Goal: Task Accomplishment & Management: Complete application form

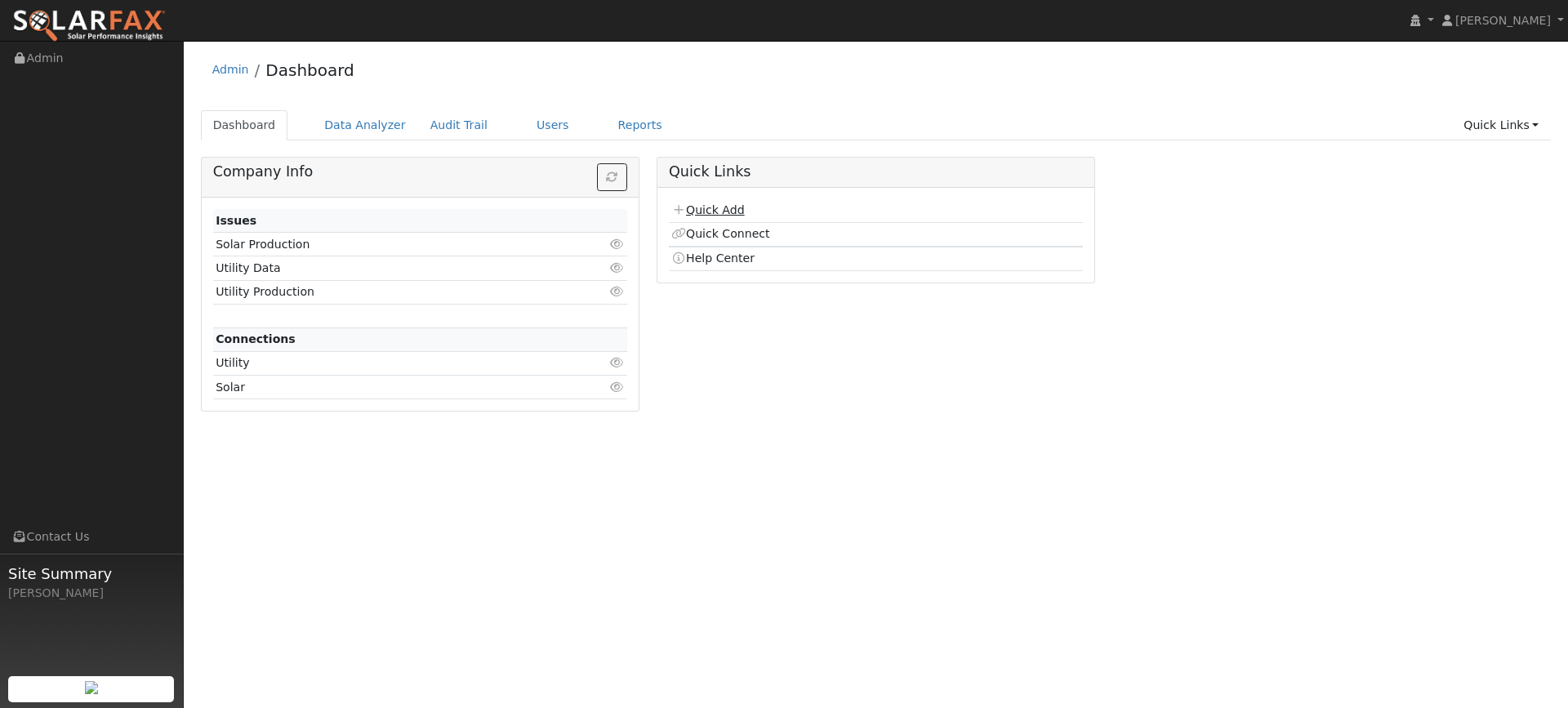
click at [713, 213] on link "Quick Add" at bounding box center [708, 210] width 73 height 13
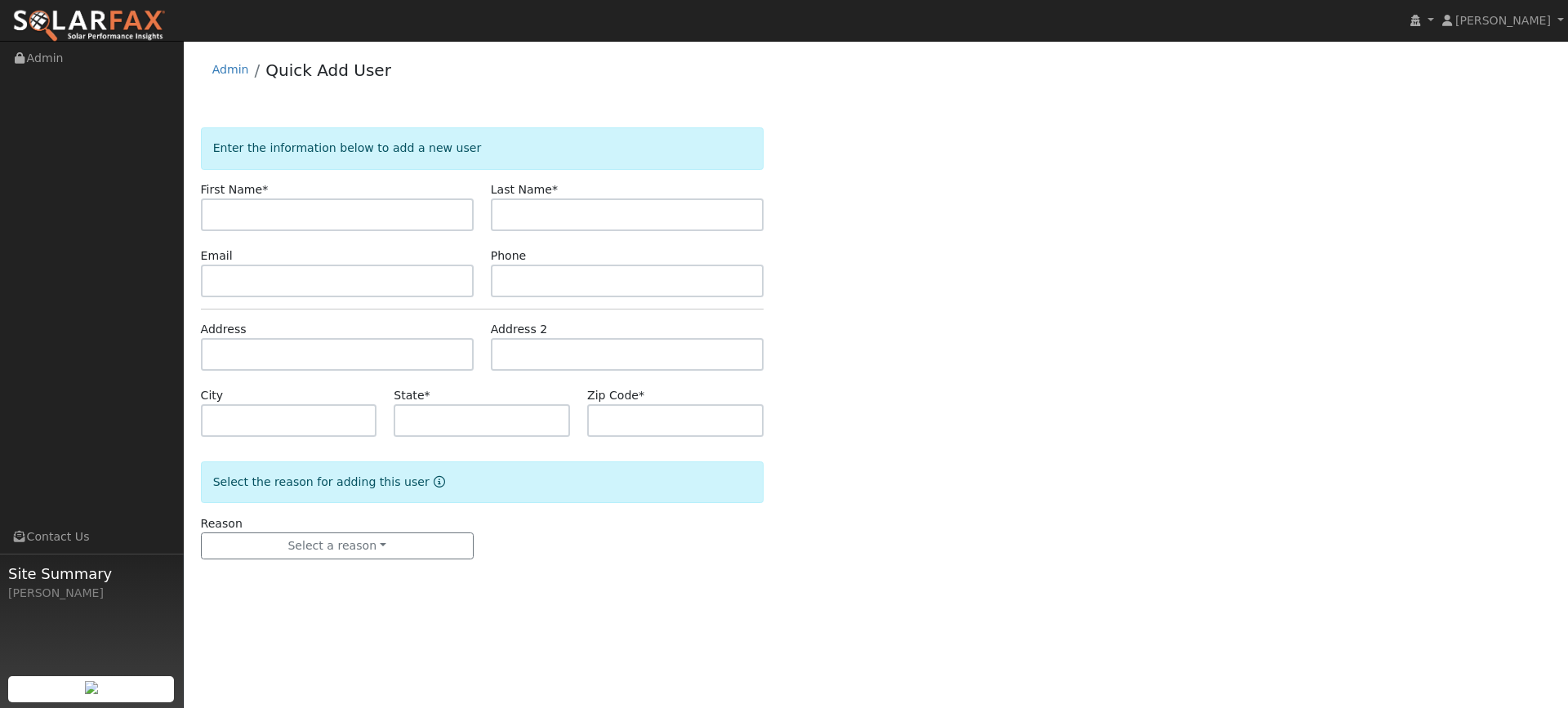
click at [349, 218] on input "text" at bounding box center [337, 215] width 273 height 33
click at [213, 213] on input "text" at bounding box center [337, 215] width 273 height 33
type input "[PERSON_NAME]"
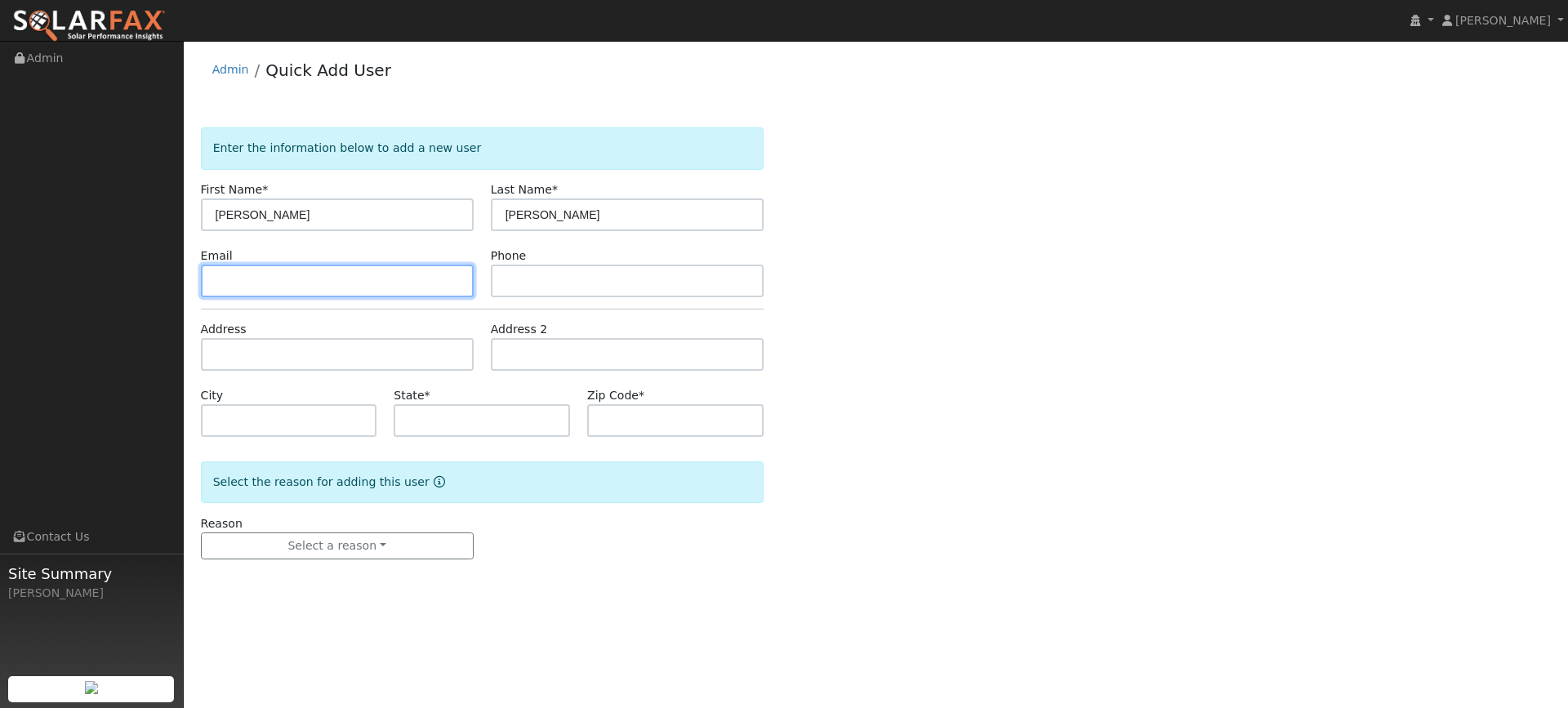
paste input "[EMAIL_ADDRESS][DOMAIN_NAME]"
type input "[EMAIL_ADDRESS][DOMAIN_NAME]"
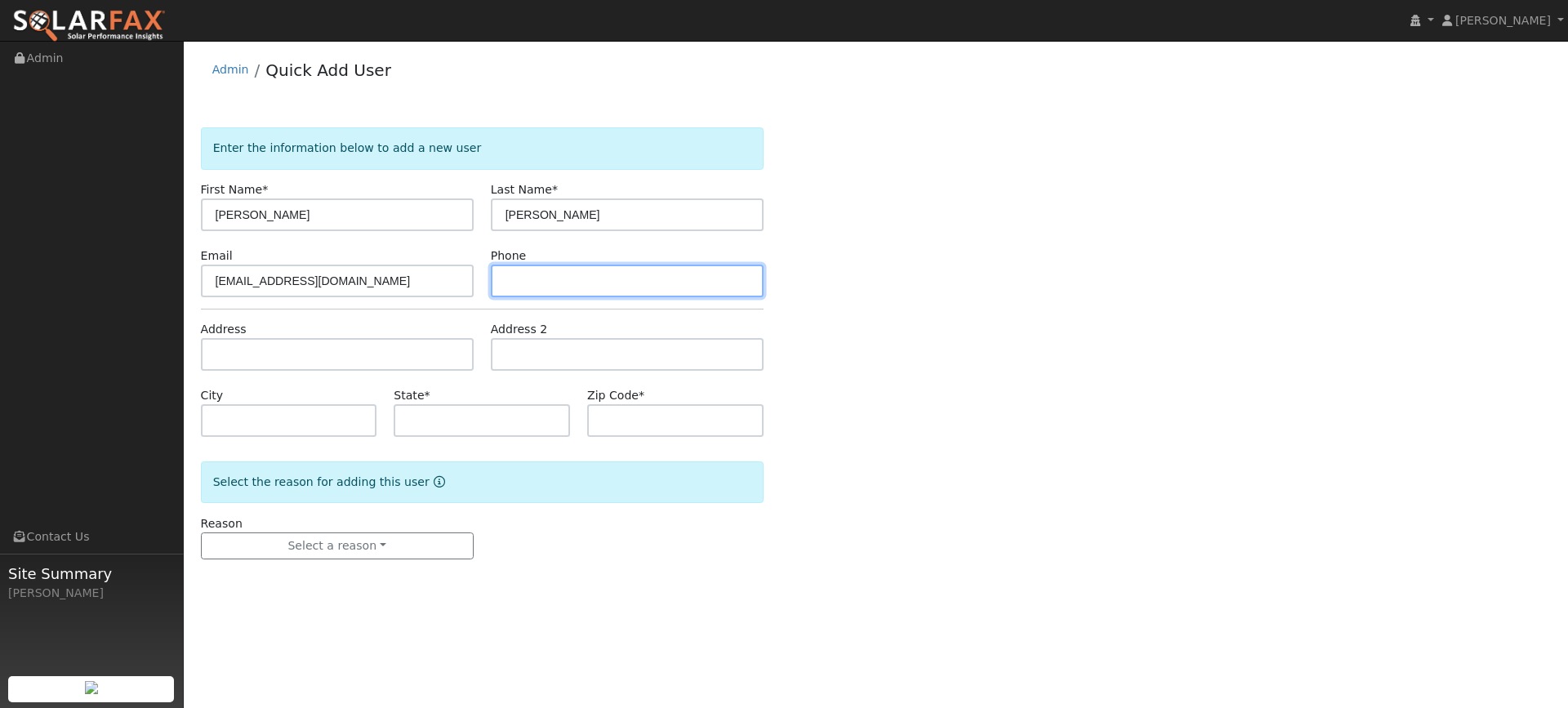
click at [654, 275] on input "text" at bounding box center [627, 281] width 273 height 33
paste input "(408) 873-8563"
type input "(408) 873-8563"
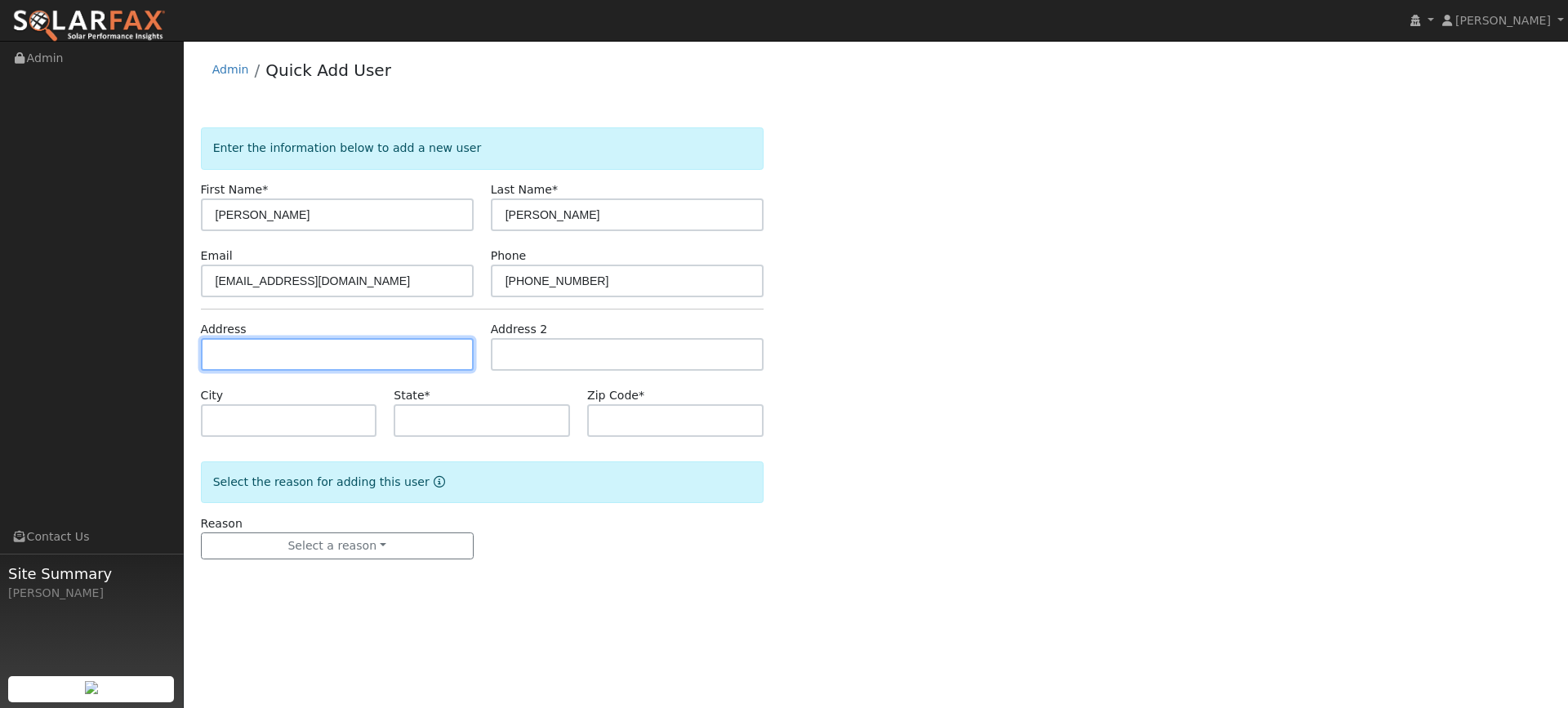
click at [384, 356] on input "text" at bounding box center [337, 355] width 273 height 33
paste input "3943 Appian Street"
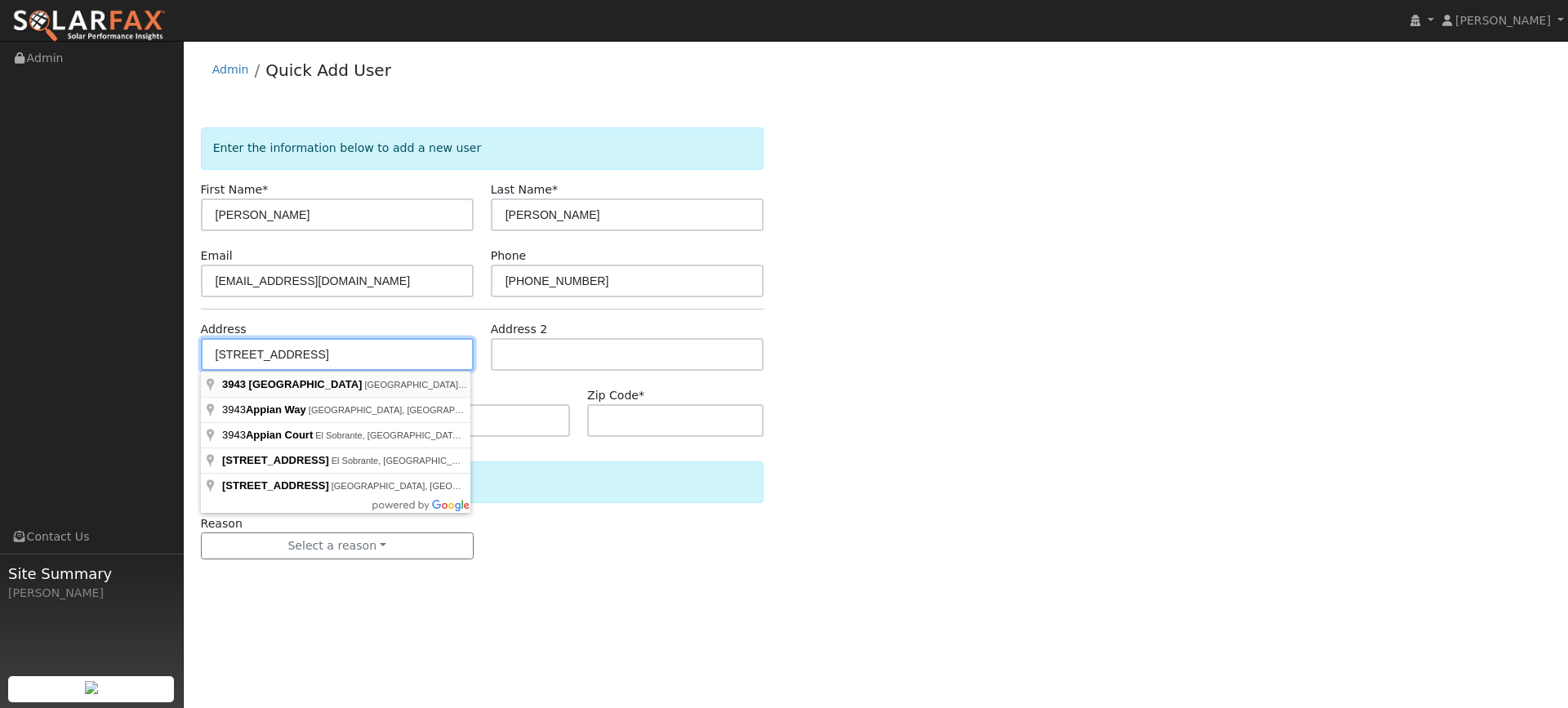
type input "3943 Appian Street"
type input "Pleasanton"
type input "CA"
type input "94588"
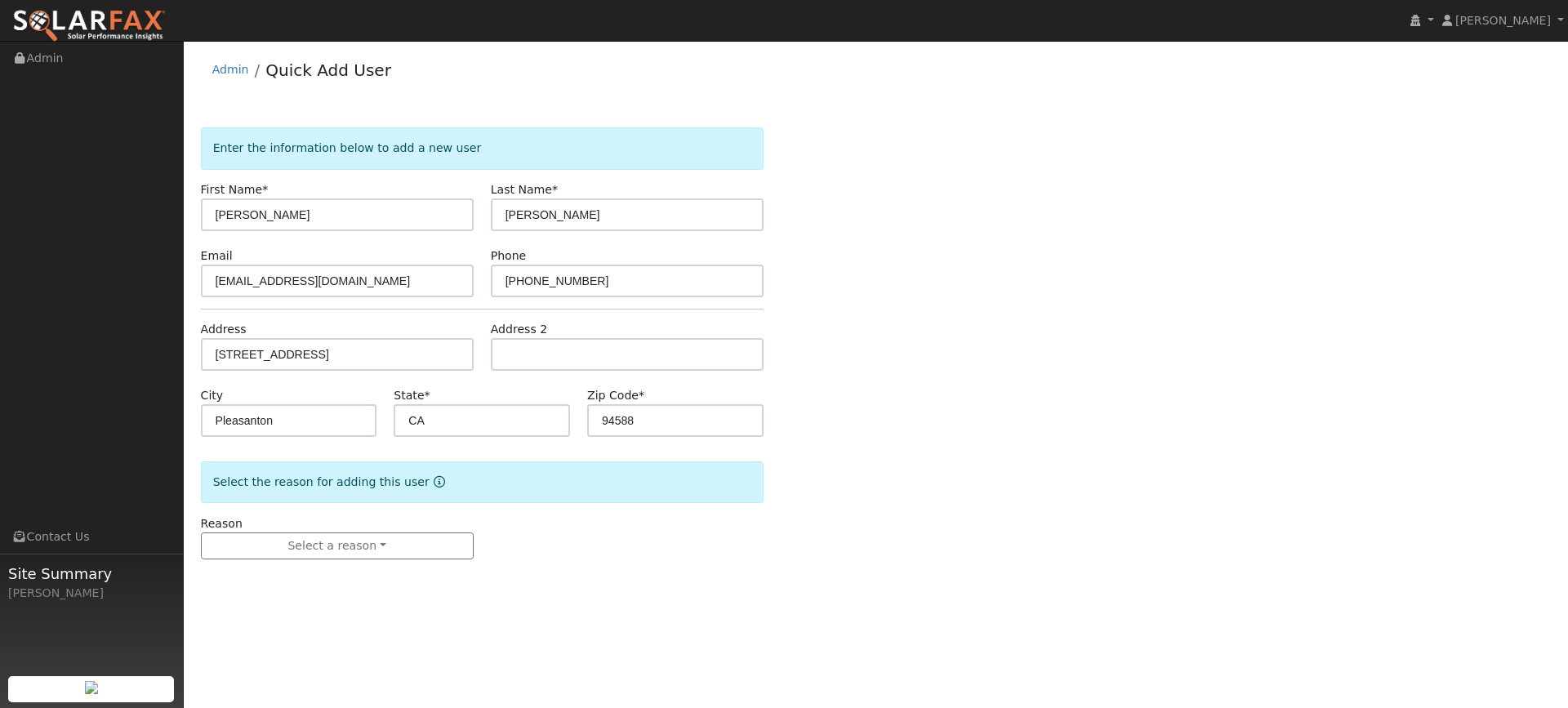
click at [351, 522] on div "Reason Select a reason New lead New customer adding solar New customer has solar" at bounding box center [337, 537] width 290 height 45
click at [351, 524] on div "Reason Select a reason New lead New customer adding solar New customer has solar" at bounding box center [337, 537] width 290 height 45
click at [351, 533] on button "Select a reason" at bounding box center [337, 547] width 273 height 27
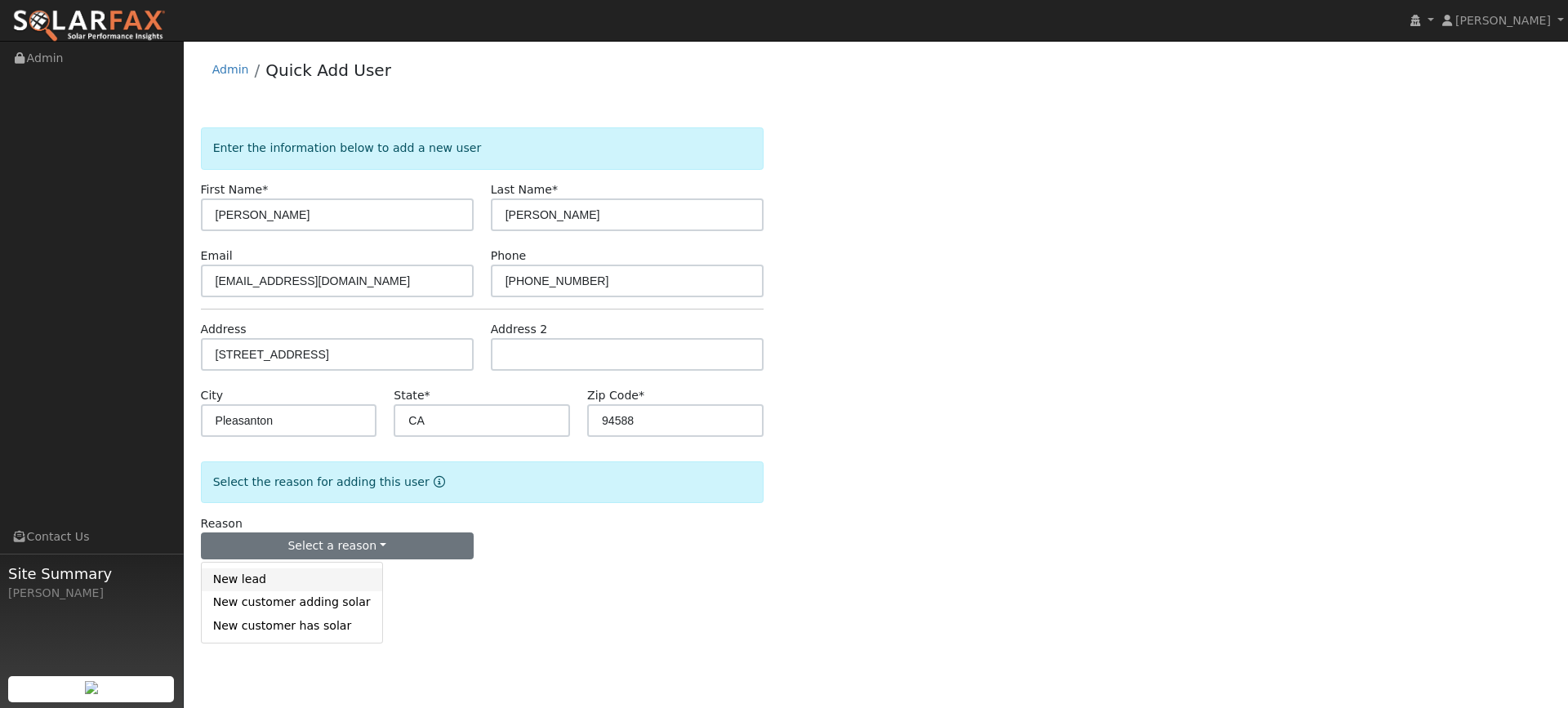
click at [302, 573] on link "New lead" at bounding box center [292, 579] width 181 height 23
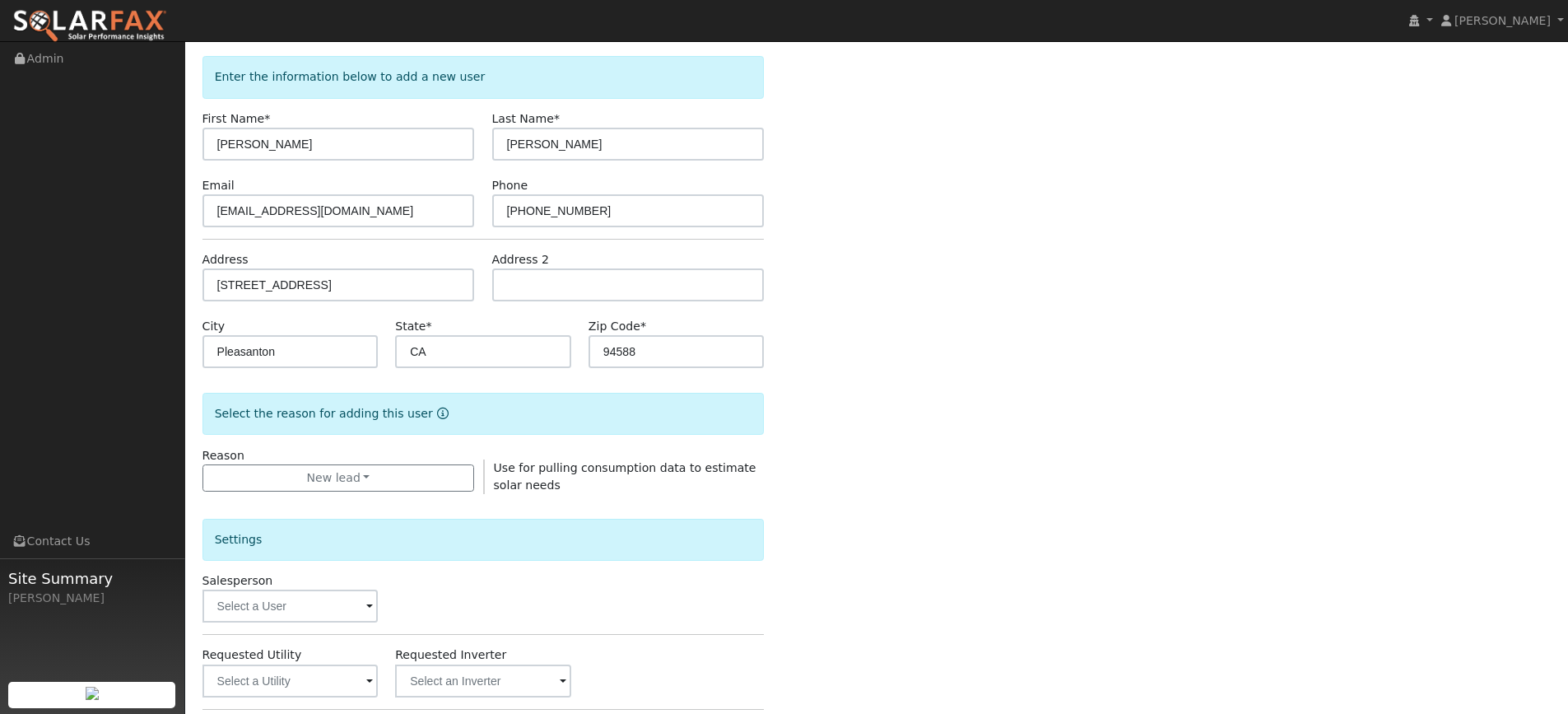
scroll to position [165, 0]
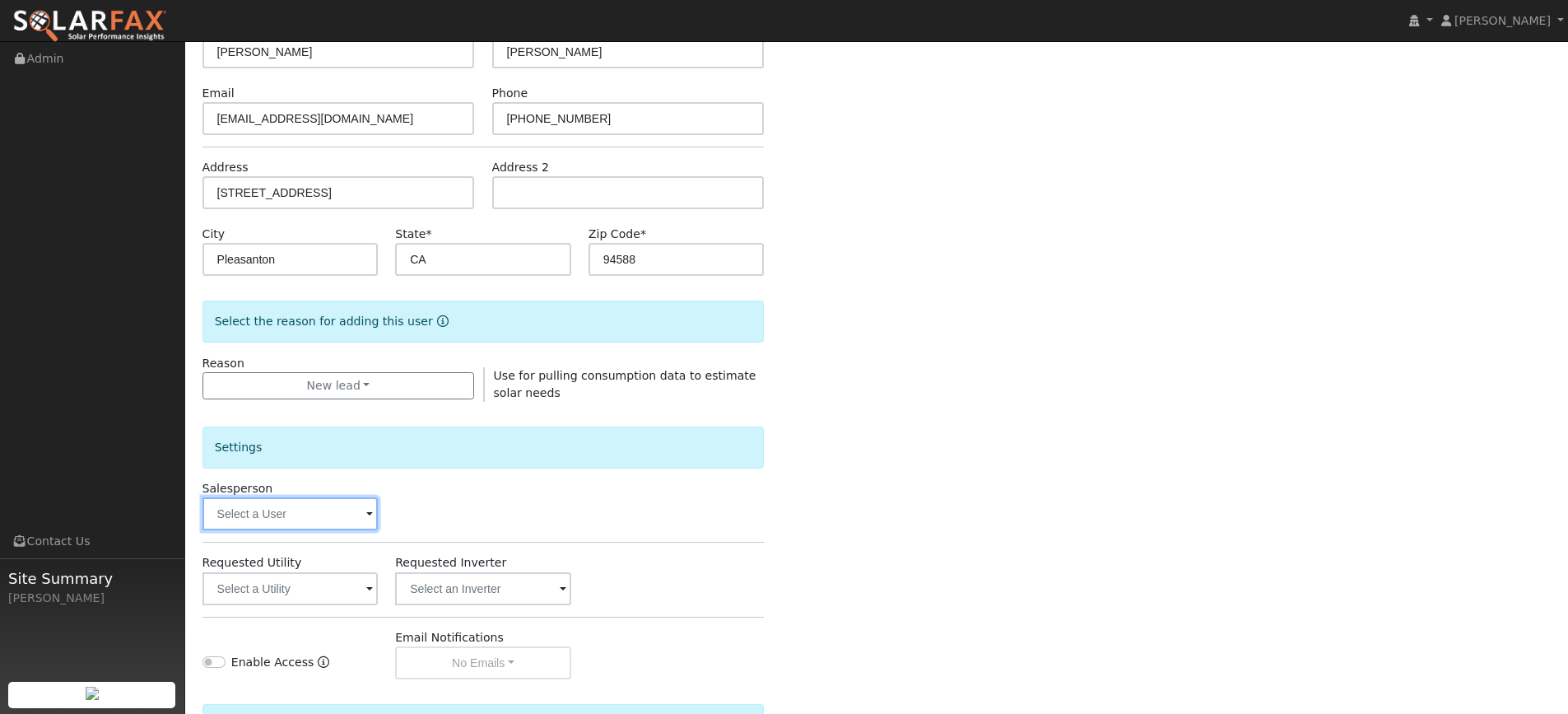
click at [321, 504] on input "text" at bounding box center [291, 514] width 177 height 33
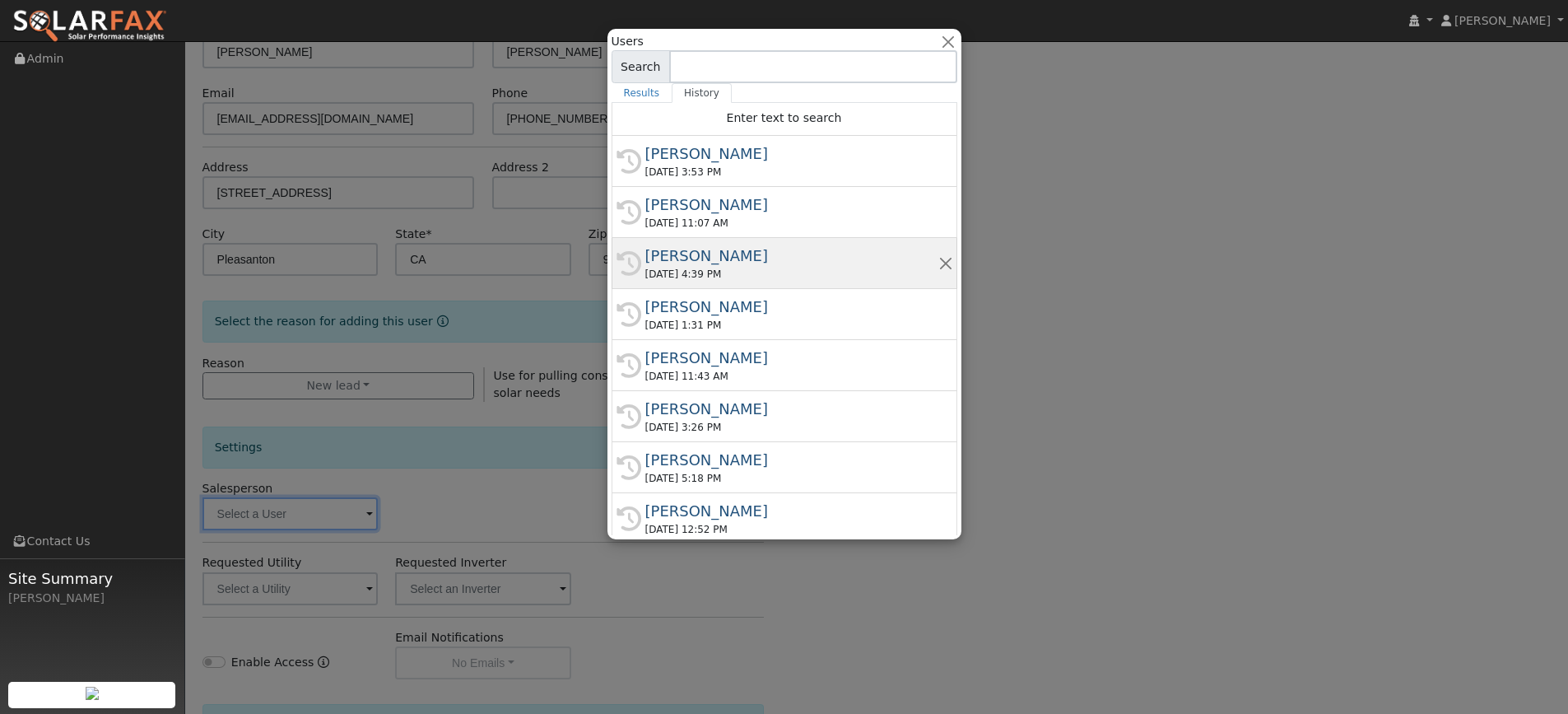
click at [669, 267] on div "09/05/2025 4:39 PM" at bounding box center [792, 274] width 293 height 15
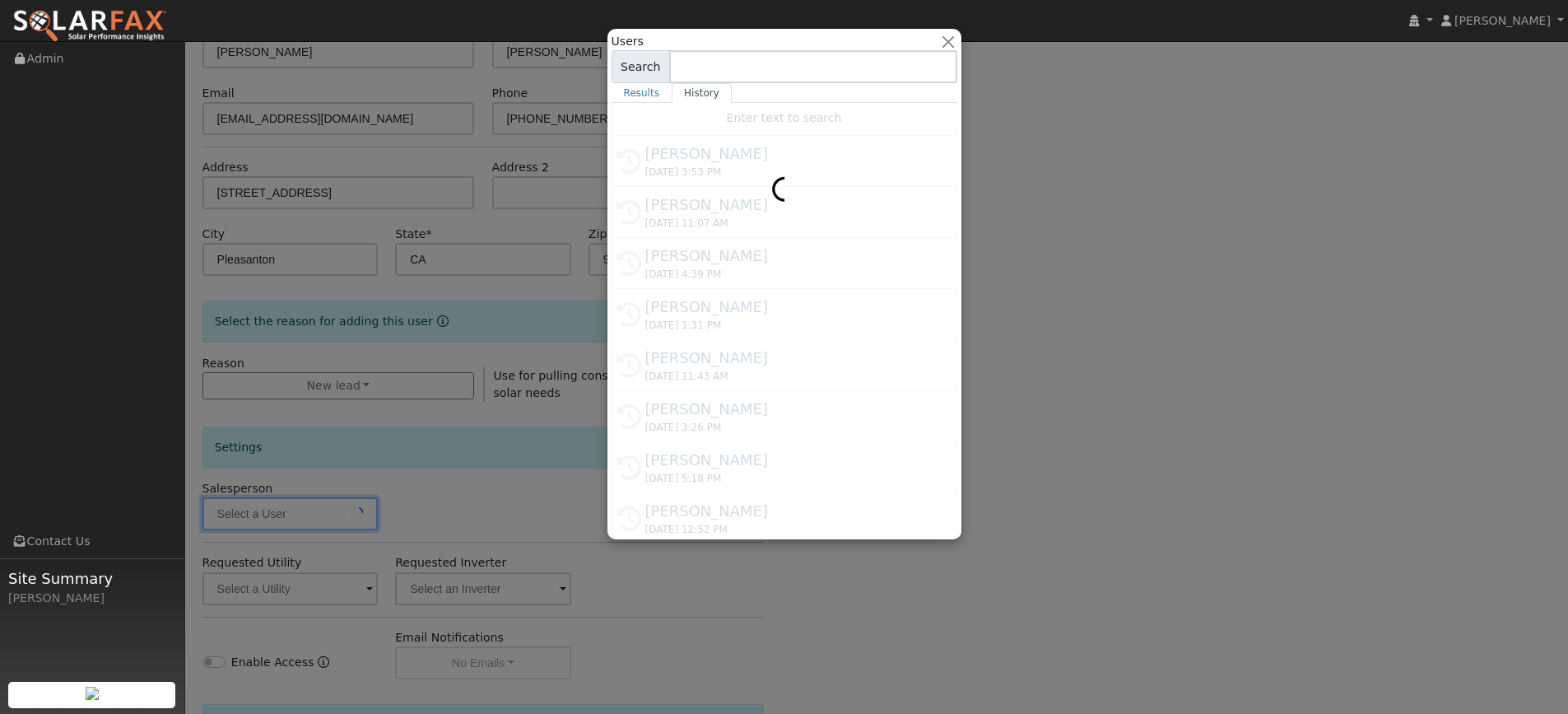
type input "Kelsey Commerford"
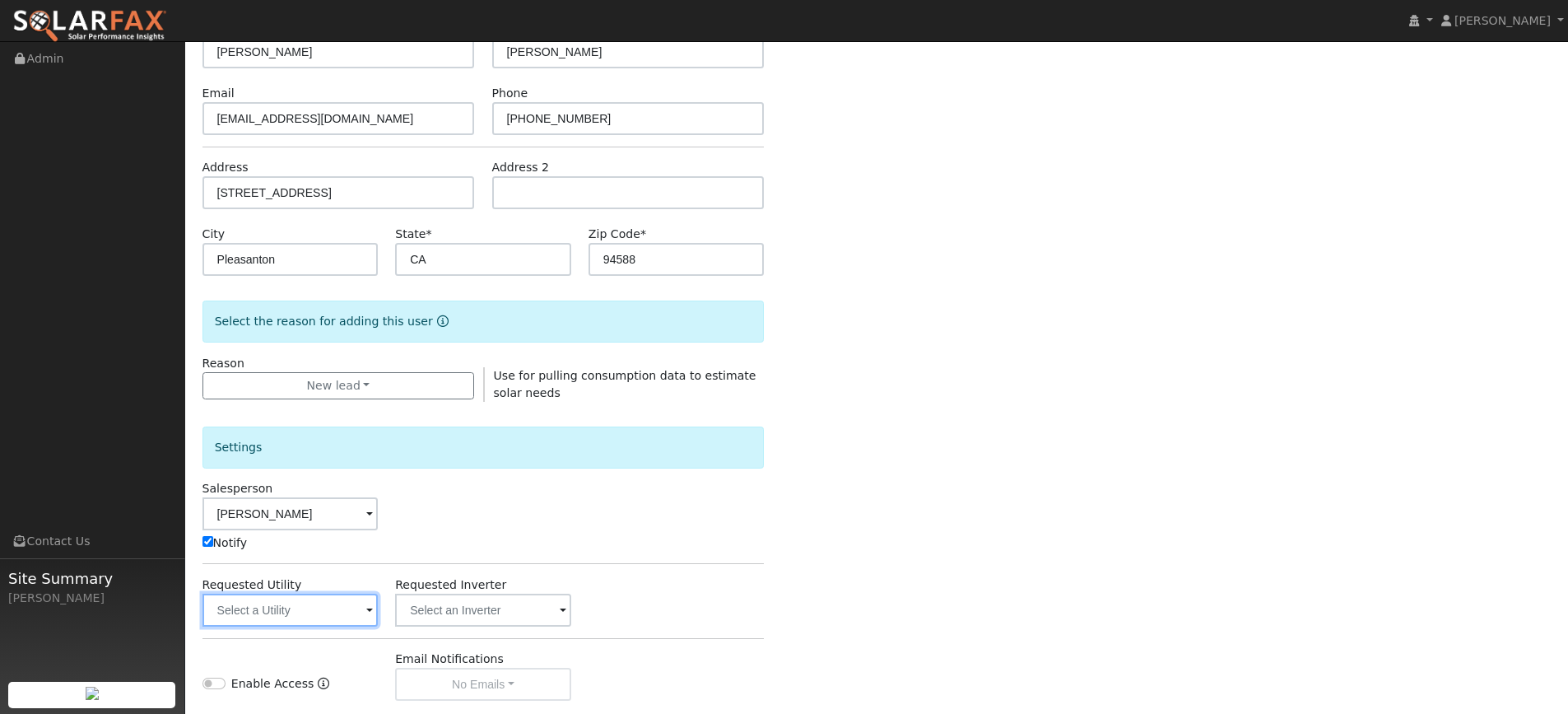
click at [341, 604] on input "text" at bounding box center [291, 610] width 177 height 33
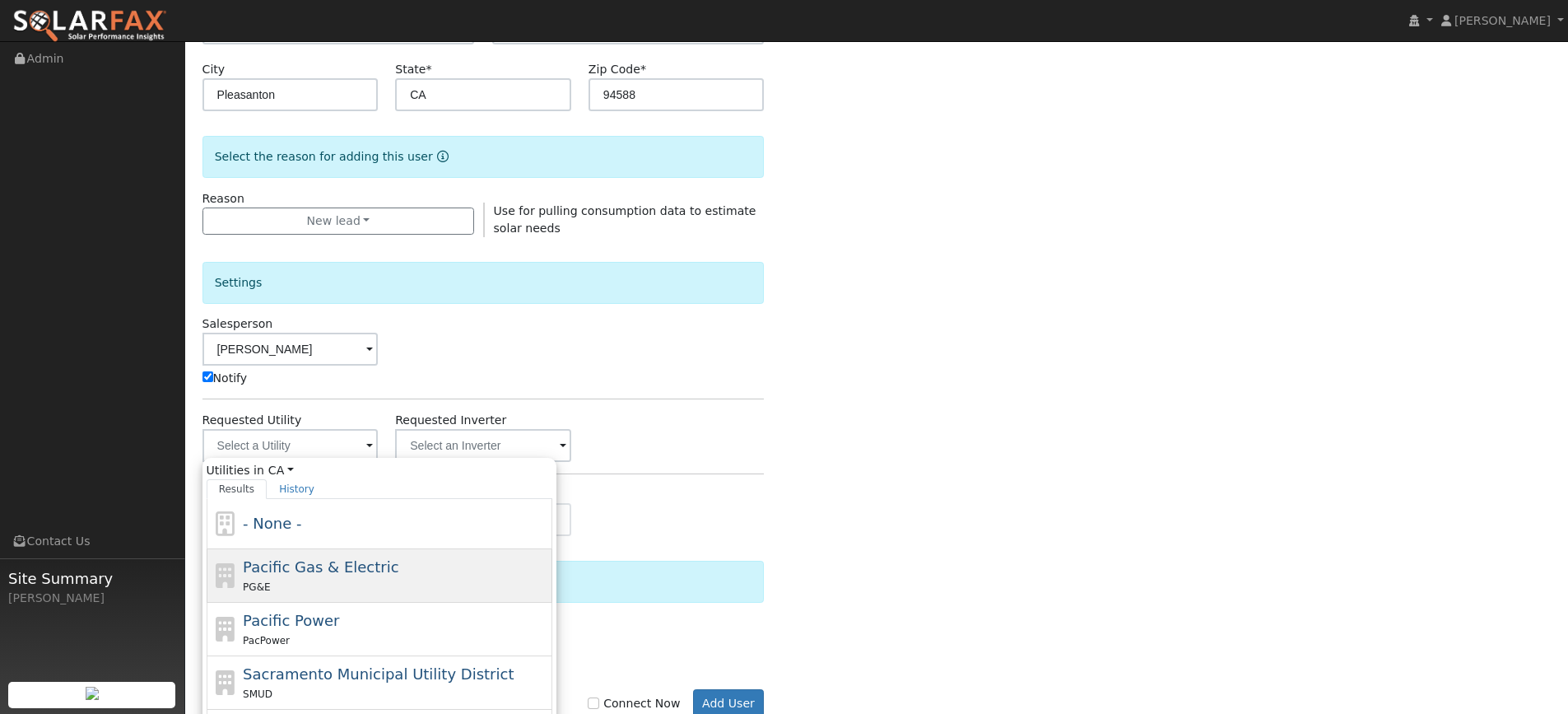
click at [389, 587] on div "PG&E" at bounding box center [395, 586] width 305 height 17
type input "Pacific Gas & Electric"
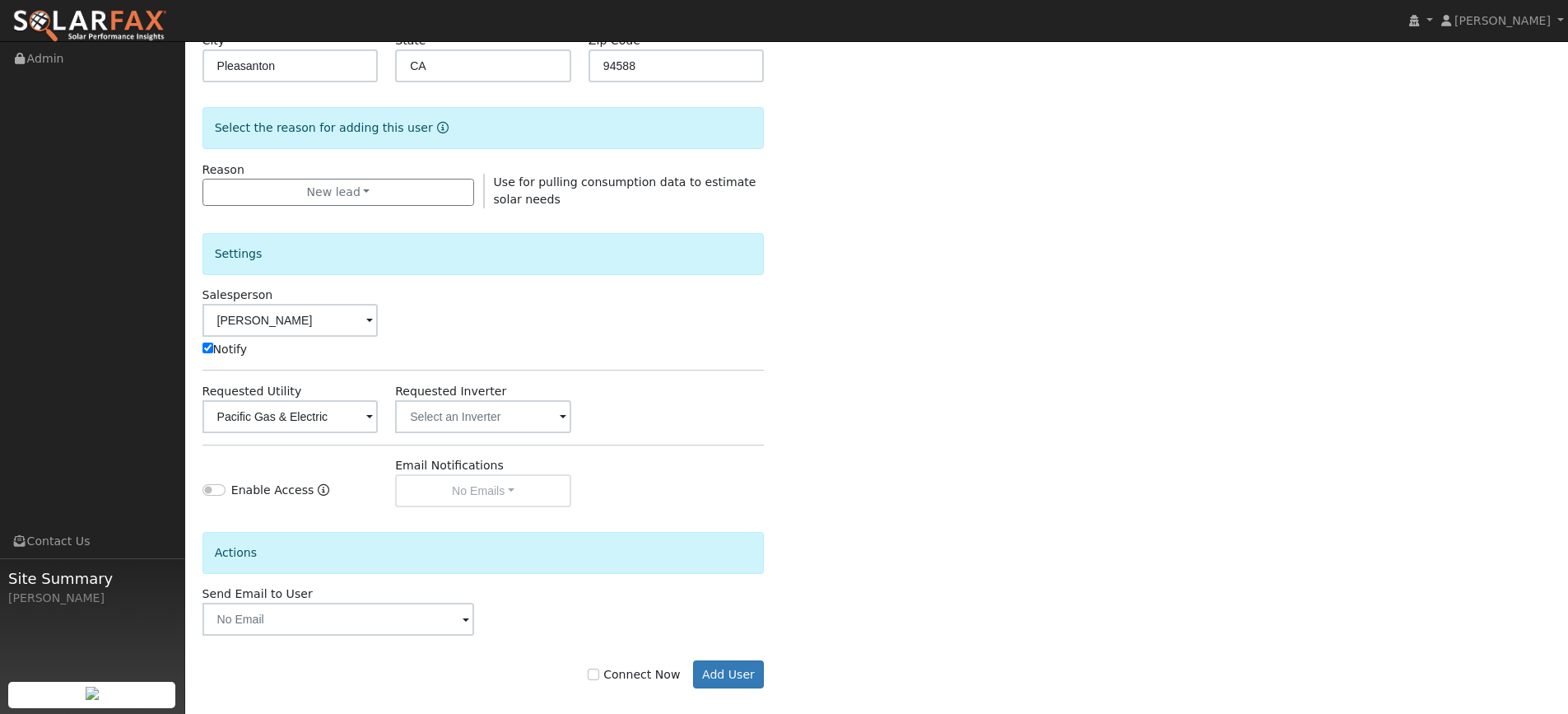
scroll to position [374, 0]
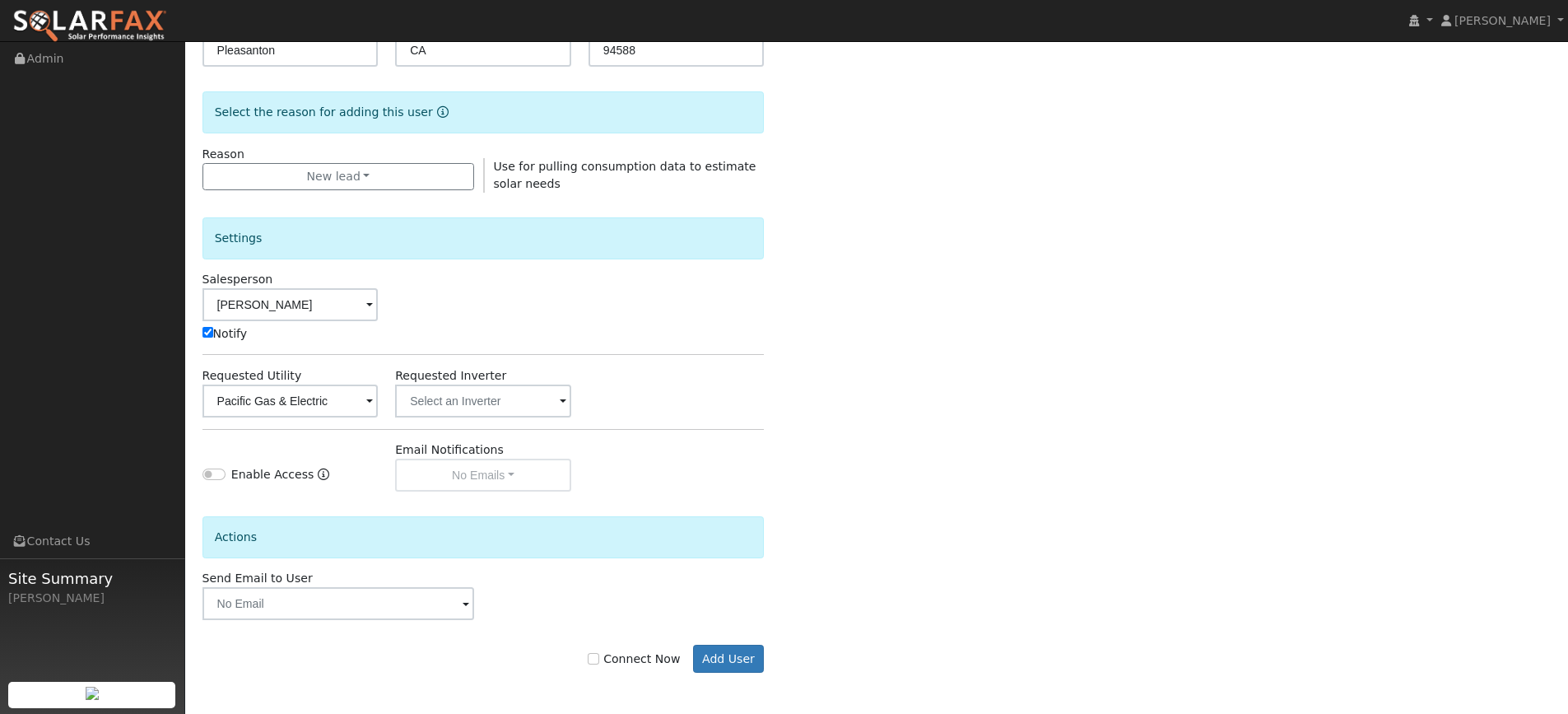
click at [612, 664] on label "Connect Now" at bounding box center [634, 659] width 92 height 17
click at [600, 664] on input "Connect Now" at bounding box center [593, 659] width 12 height 12
checkbox input "true"
click at [709, 657] on button "Add User" at bounding box center [729, 659] width 72 height 28
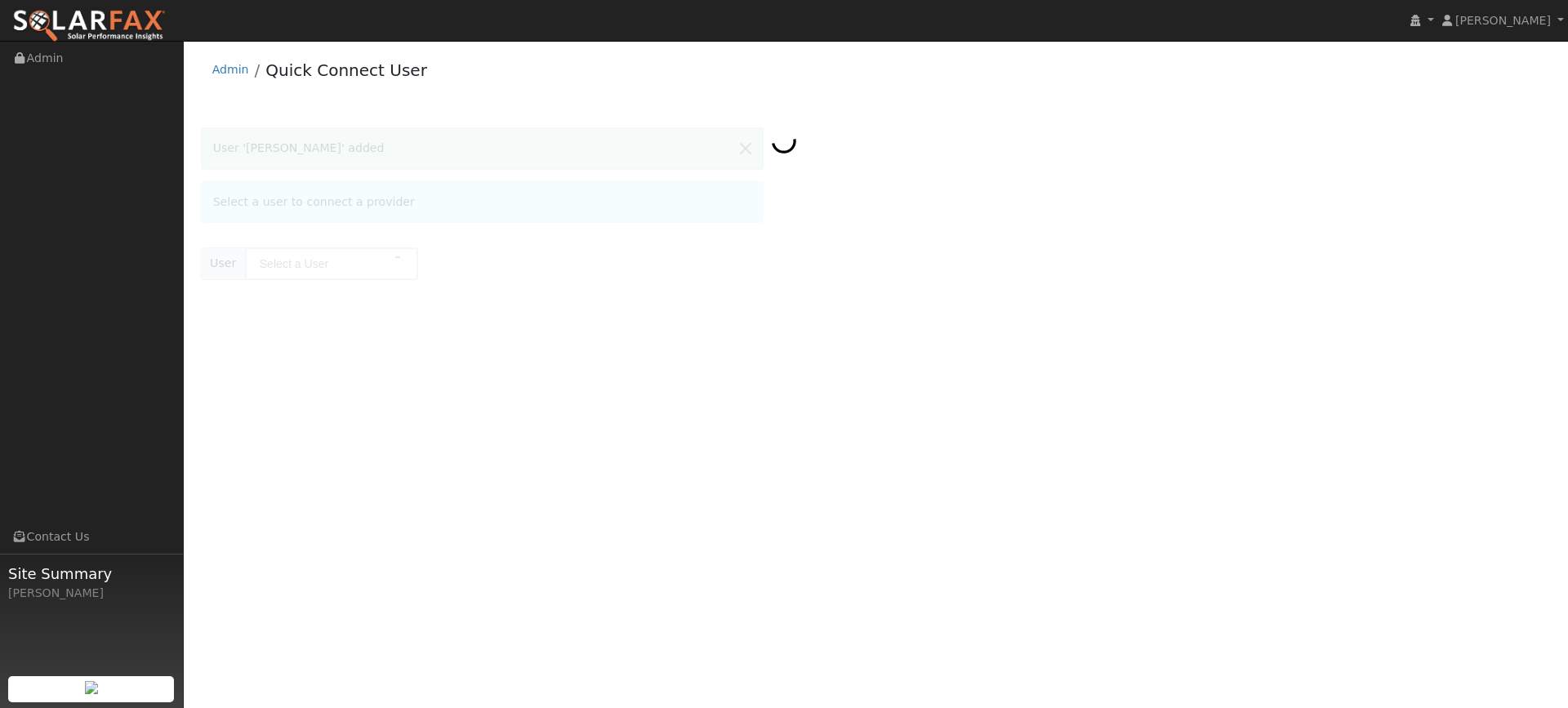
type input "Arunachalam Alagappan"
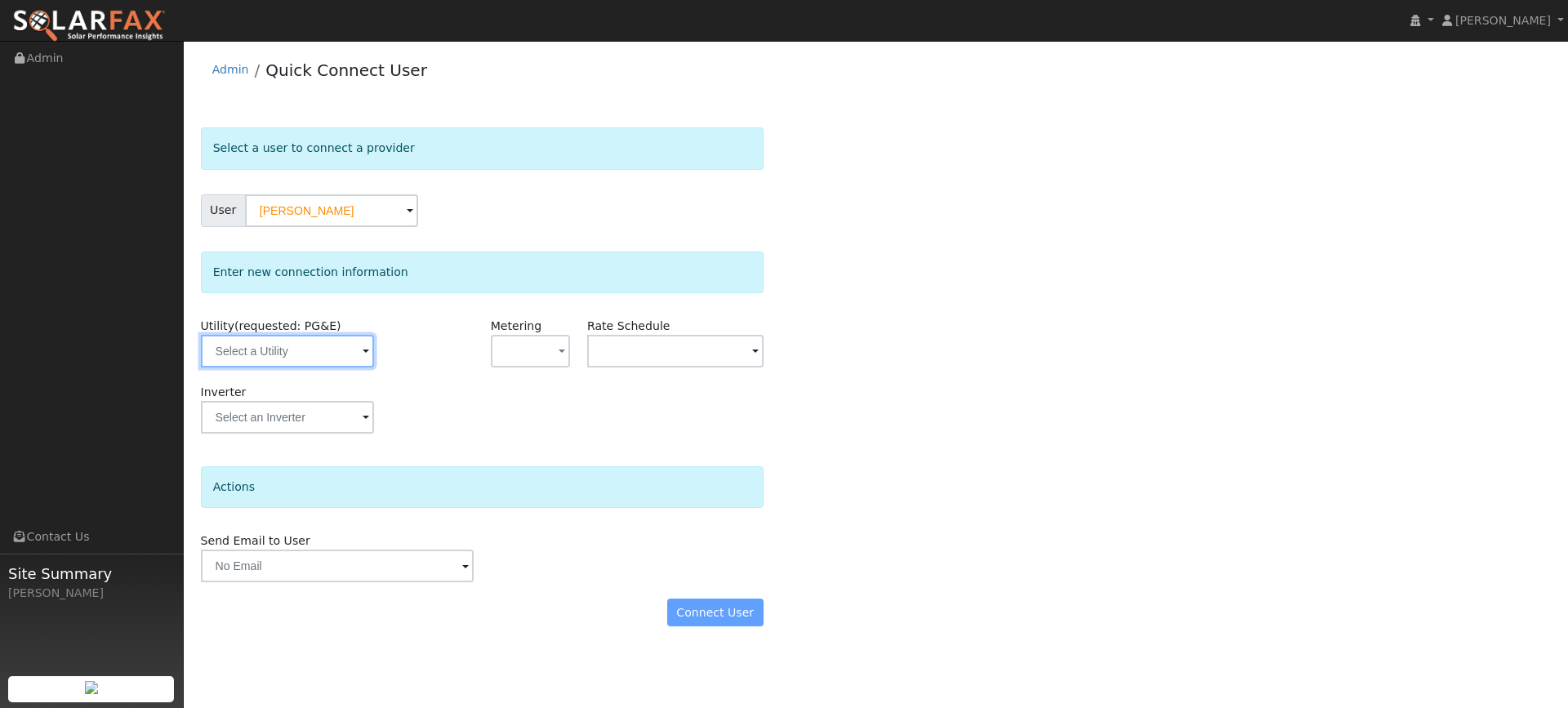
click at [324, 360] on input "text" at bounding box center [287, 351] width 173 height 33
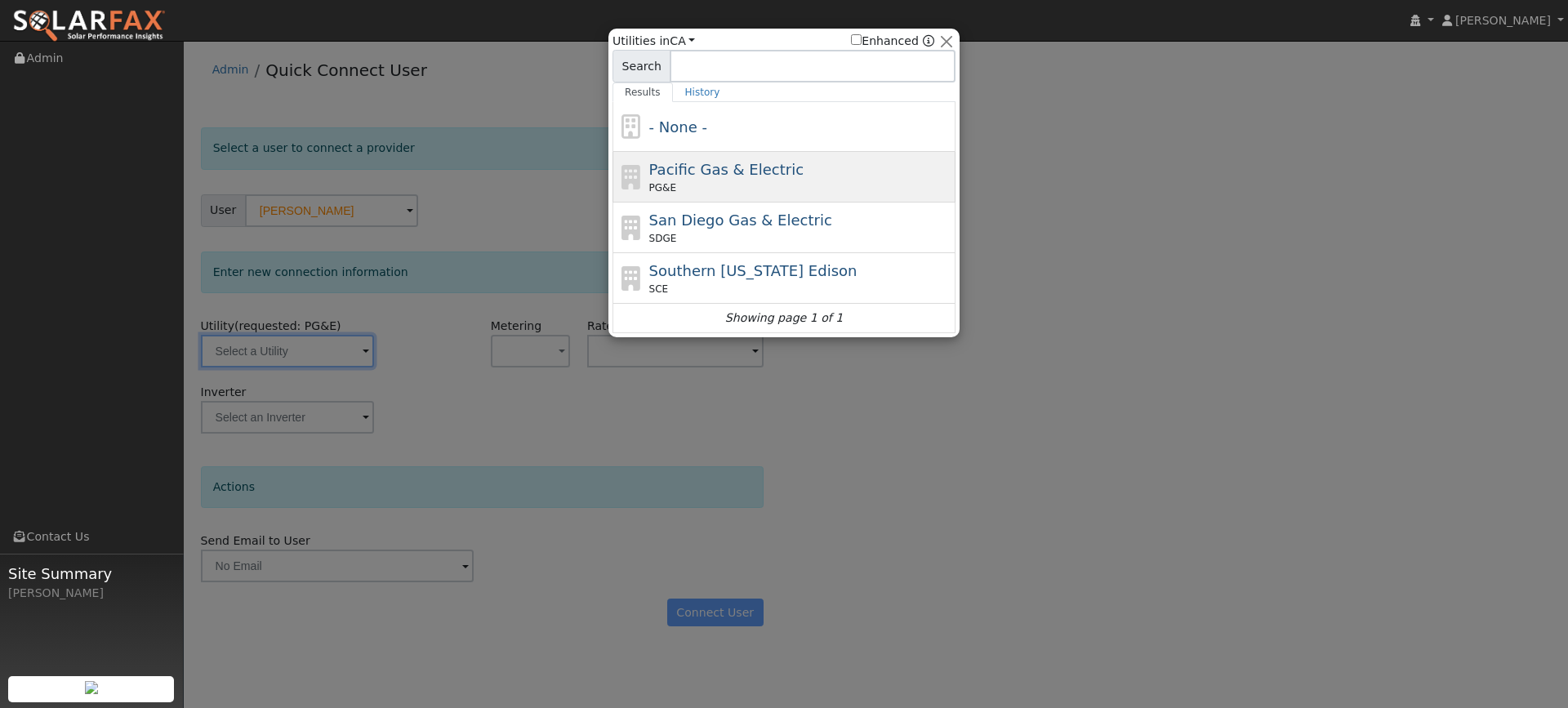
click at [742, 173] on span "Pacific Gas & Electric" at bounding box center [726, 169] width 154 height 17
type input "PG&E"
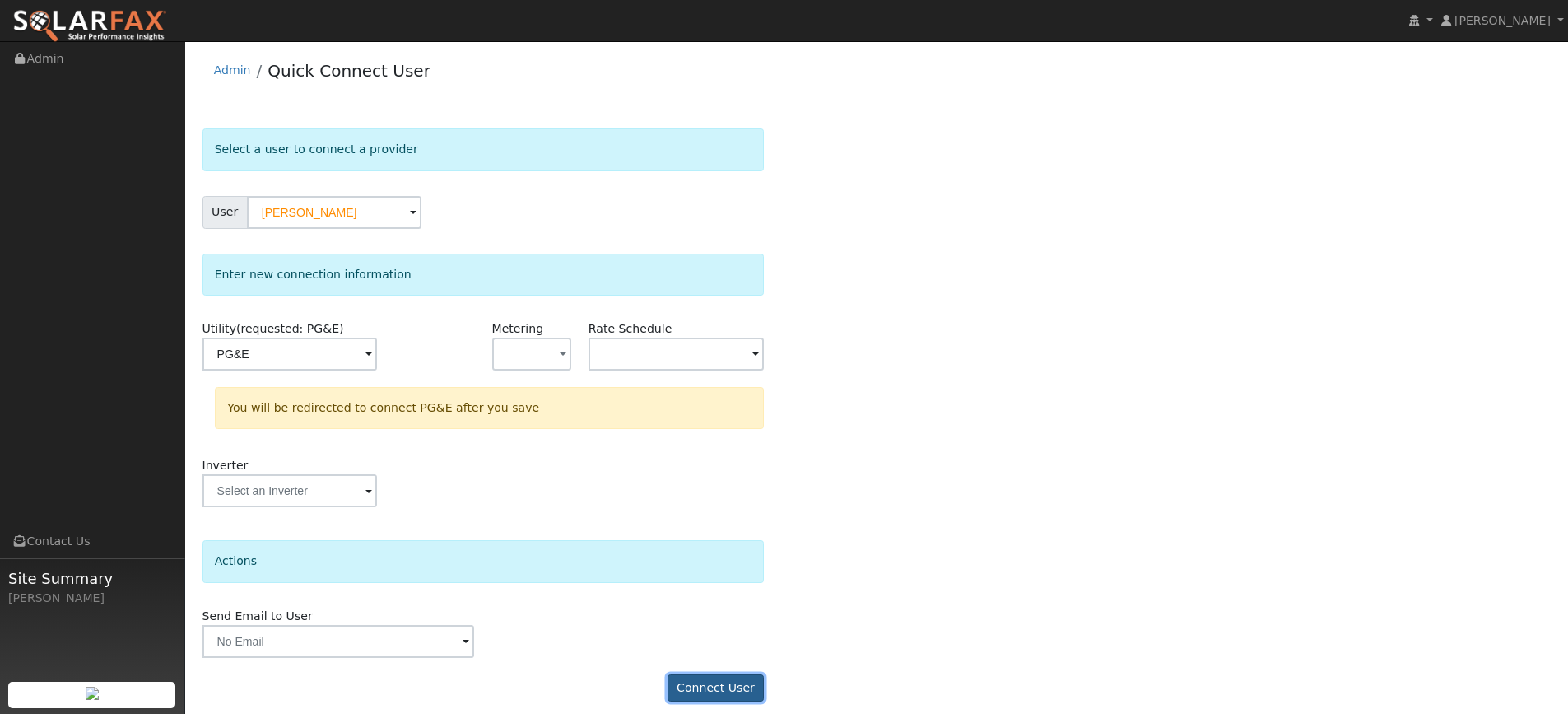
click at [719, 688] on button "Connect User" at bounding box center [716, 688] width 97 height 28
